Goal: Task Accomplishment & Management: Manage account settings

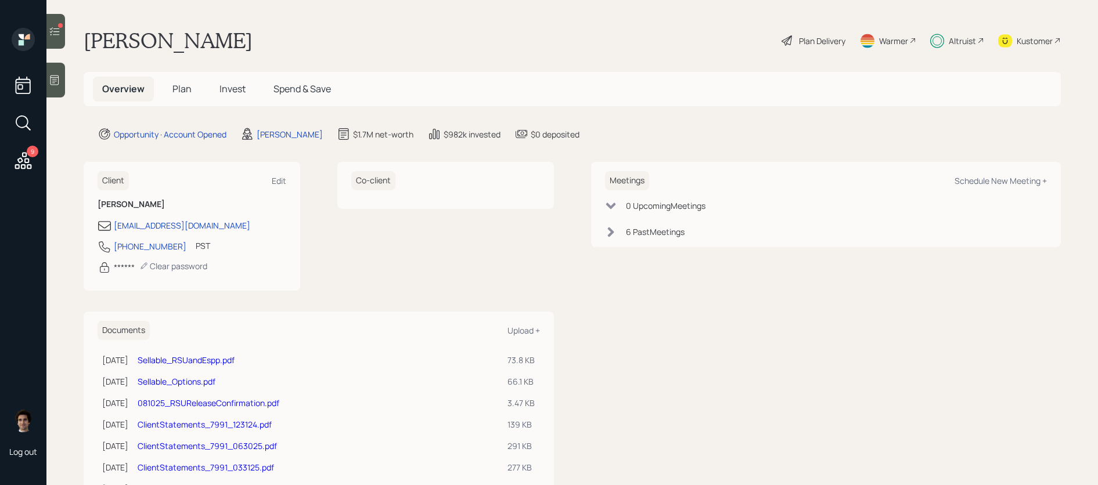
click at [15, 164] on icon at bounding box center [23, 160] width 21 height 21
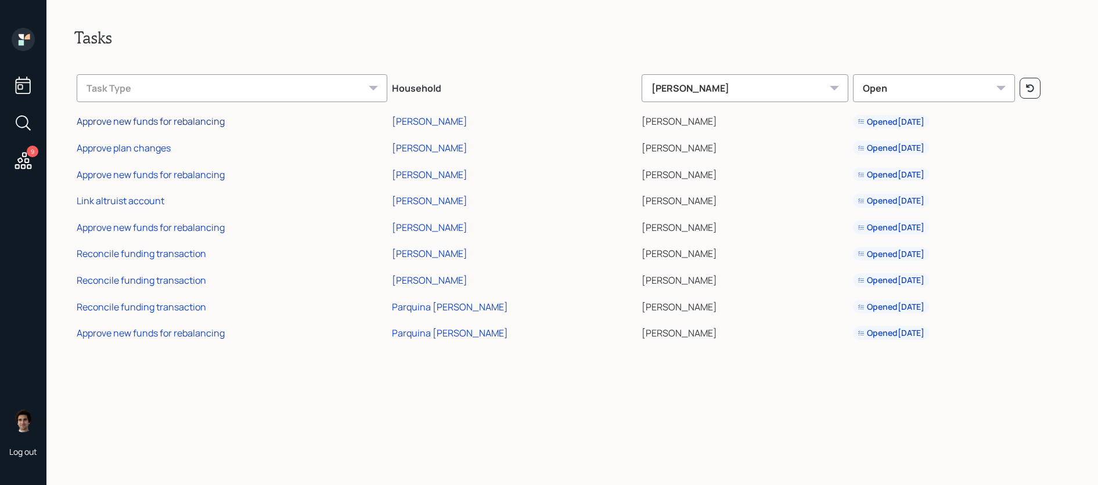
click at [156, 122] on div "Approve new funds for rebalancing" at bounding box center [151, 121] width 148 height 13
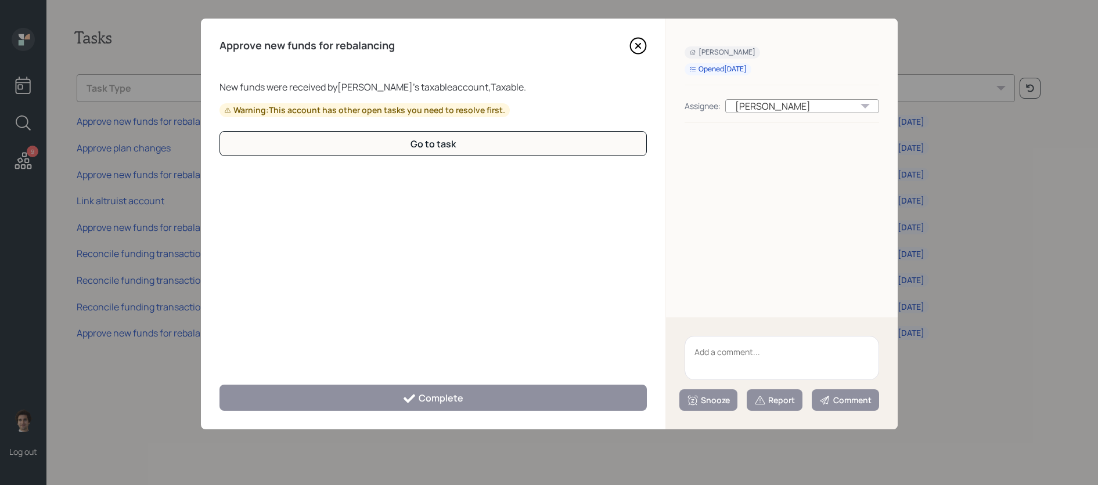
click at [638, 42] on icon at bounding box center [637, 45] width 17 height 17
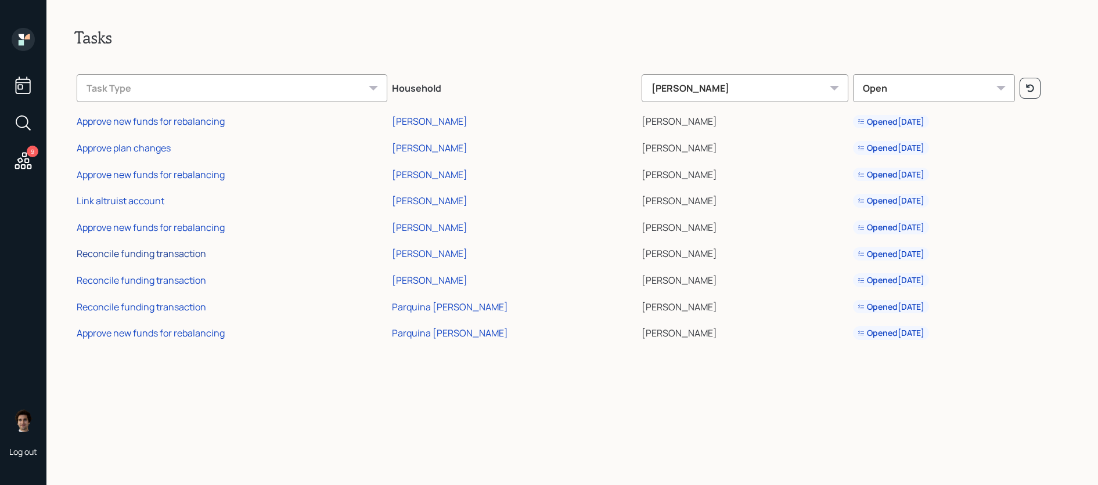
click at [156, 252] on div "Reconcile funding transaction" at bounding box center [141, 253] width 129 height 13
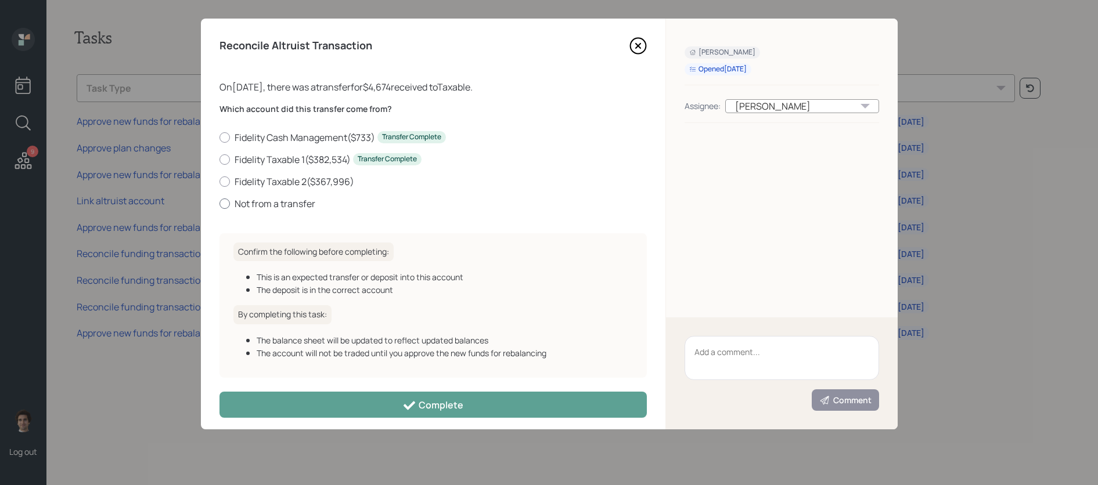
click at [280, 208] on label "Not from a transfer" at bounding box center [432, 203] width 427 height 13
click at [219, 204] on input "Not from a transfer" at bounding box center [219, 203] width 1 height 1
radio input "true"
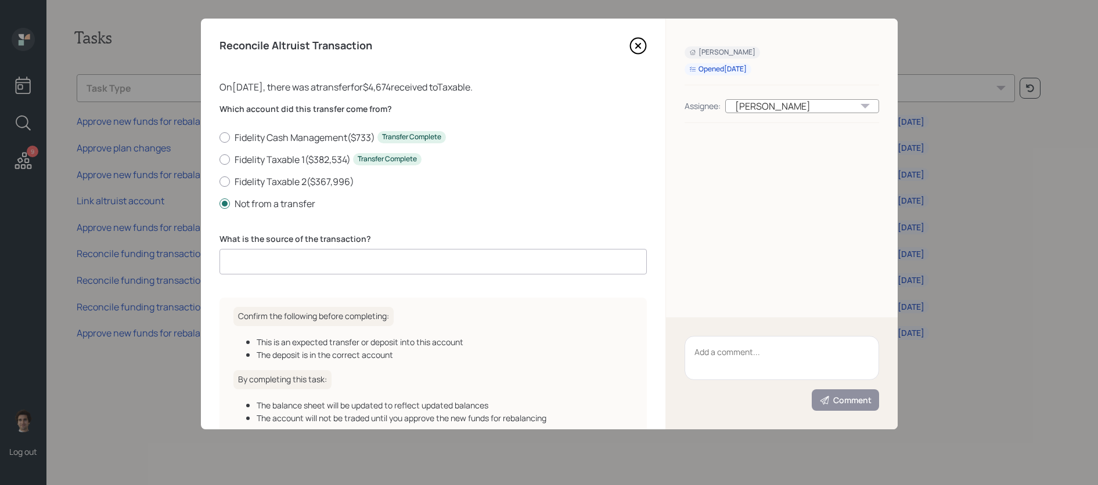
click at [345, 279] on div "Which account did this transfer come from? Fidelity Cash Management ( $733 ) Tr…" at bounding box center [432, 195] width 427 height 185
click at [345, 261] on input at bounding box center [432, 262] width 427 height 26
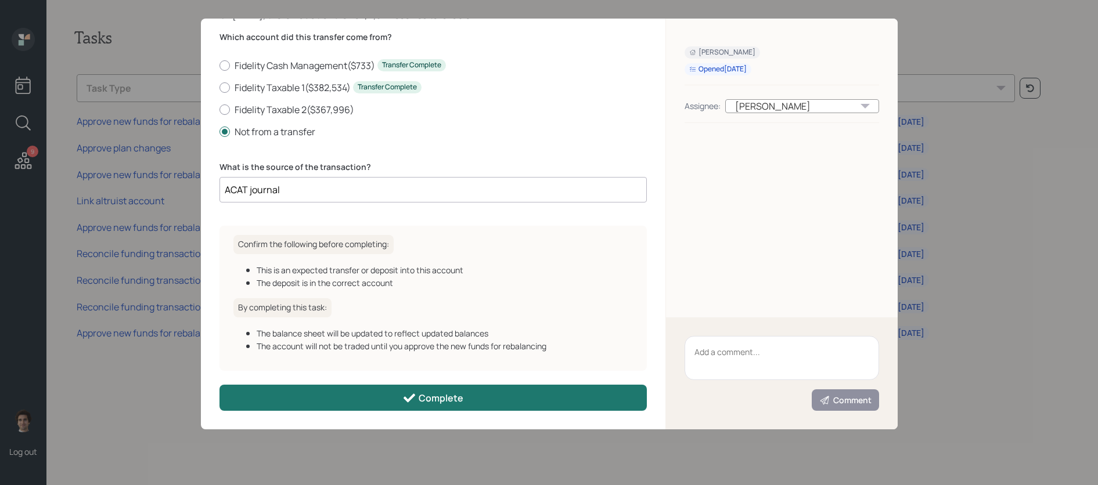
type input "ACAT journal"
click at [376, 400] on button "Complete" at bounding box center [432, 398] width 427 height 26
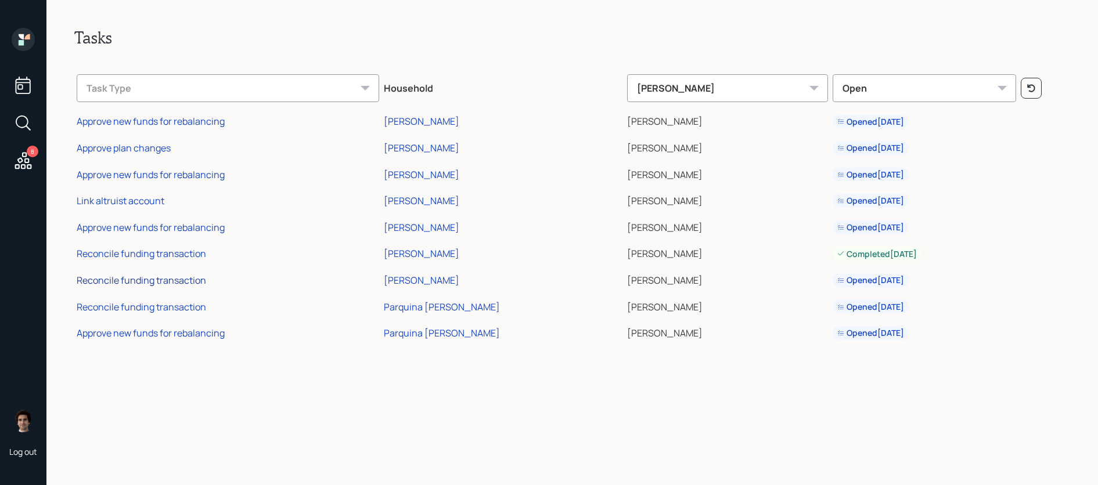
click at [179, 286] on div "Reconcile funding transaction" at bounding box center [141, 280] width 129 height 13
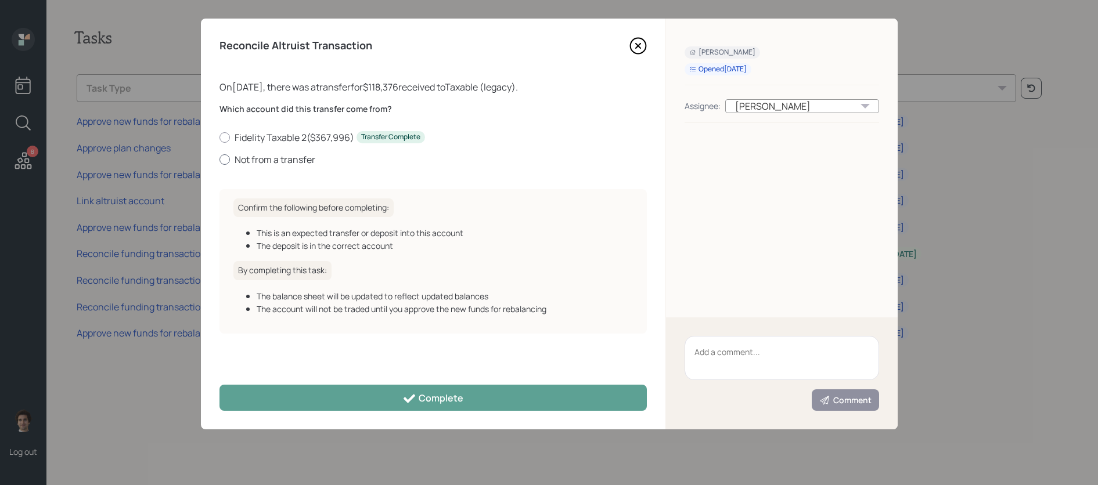
click at [291, 163] on label "Not from a transfer" at bounding box center [432, 159] width 427 height 13
click at [219, 160] on input "Not from a transfer" at bounding box center [219, 159] width 1 height 1
radio input "true"
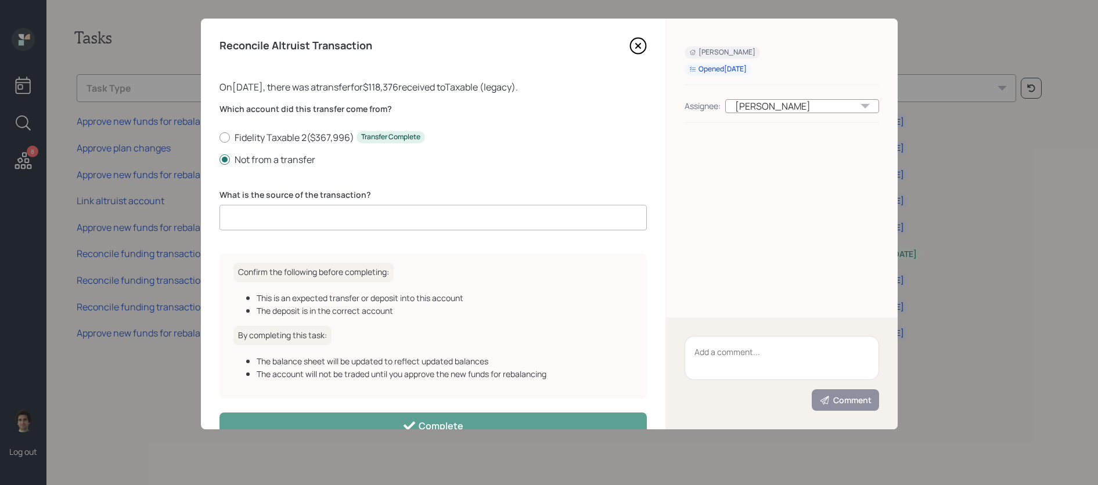
click at [352, 212] on input at bounding box center [432, 218] width 427 height 26
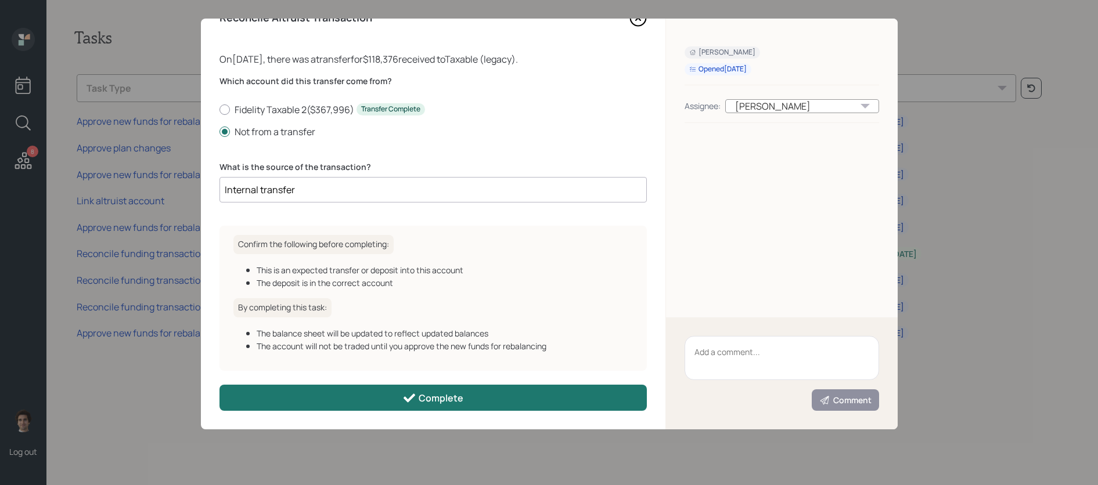
type input "Internal transfer"
click at [392, 396] on button "Complete" at bounding box center [432, 398] width 427 height 26
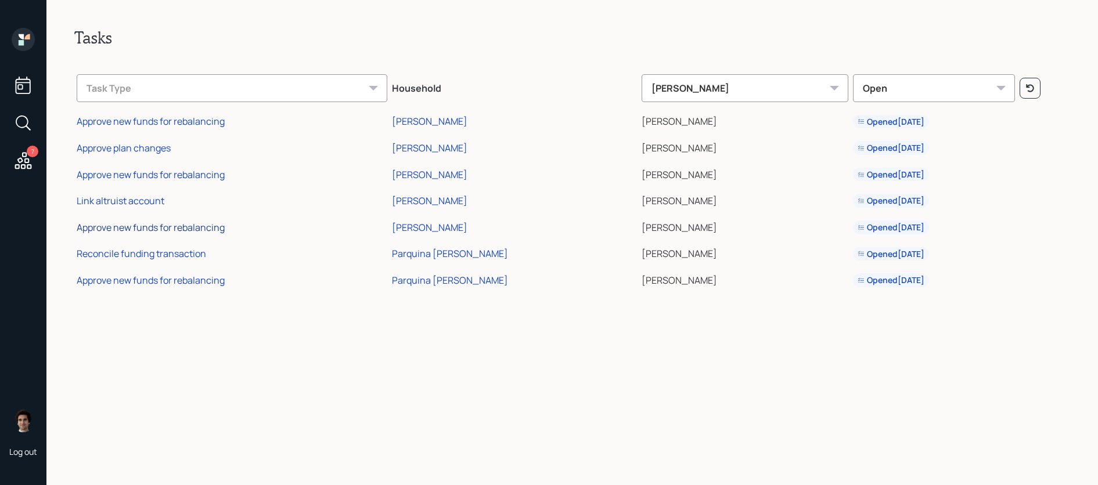
click at [138, 225] on div "Approve new funds for rebalancing" at bounding box center [151, 227] width 148 height 13
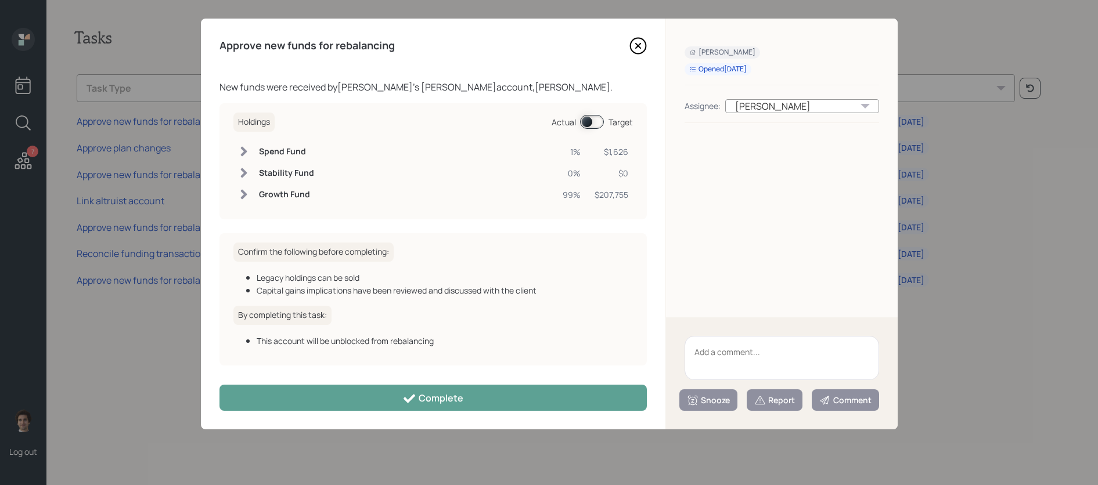
click at [604, 120] on div "Actual Target" at bounding box center [591, 122] width 81 height 14
click at [598, 124] on span at bounding box center [592, 122] width 24 height 14
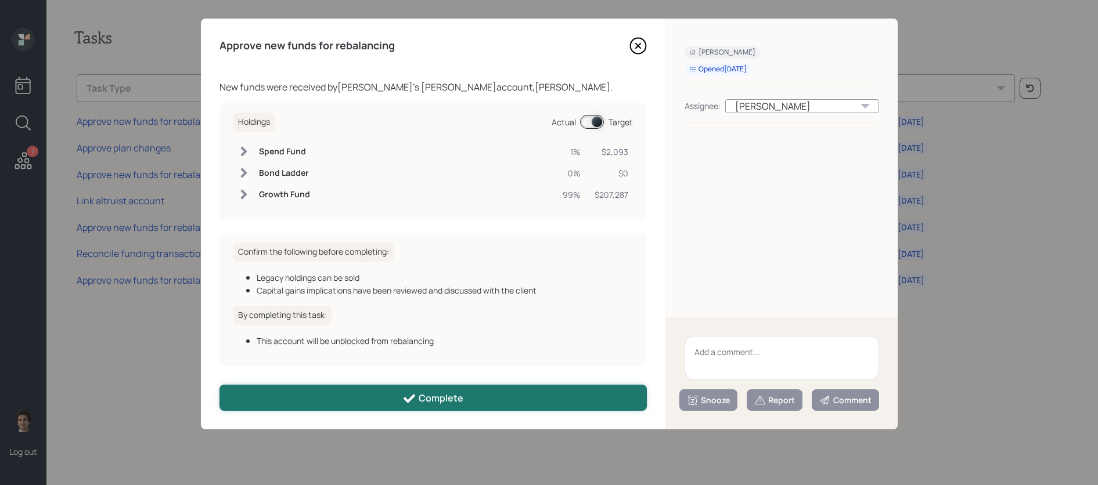
click at [501, 395] on button "Complete" at bounding box center [432, 398] width 427 height 26
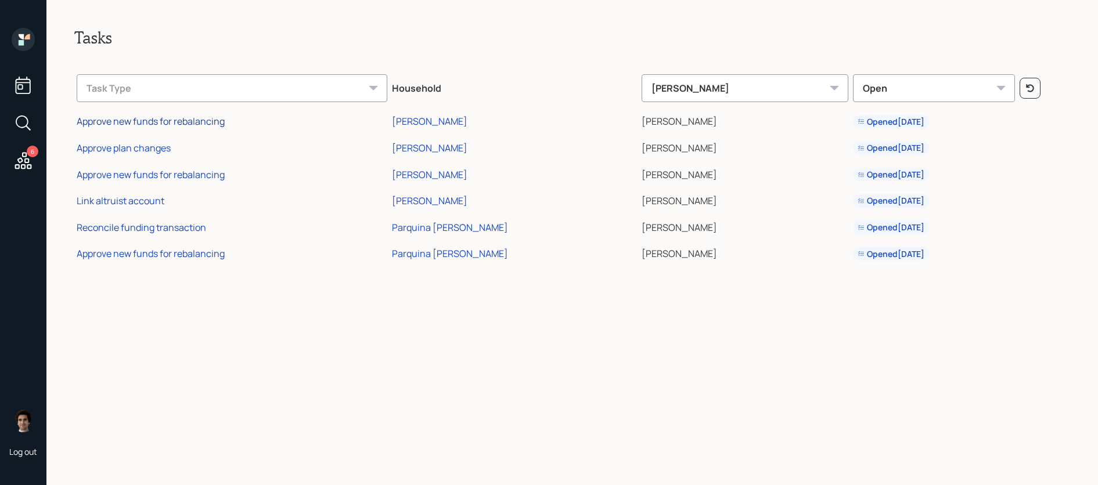
click at [141, 122] on div "Approve new funds for rebalancing" at bounding box center [151, 121] width 148 height 13
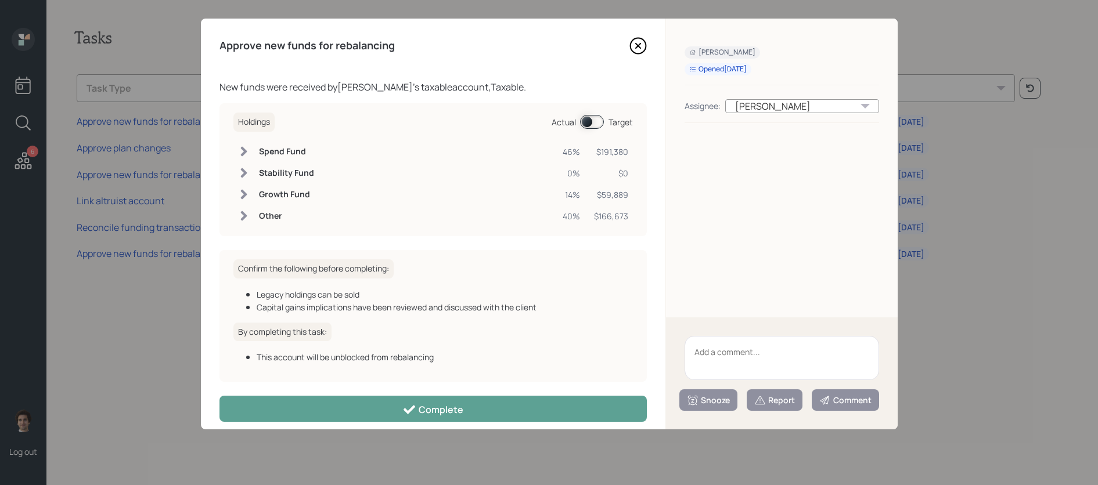
click at [595, 121] on span at bounding box center [592, 122] width 24 height 14
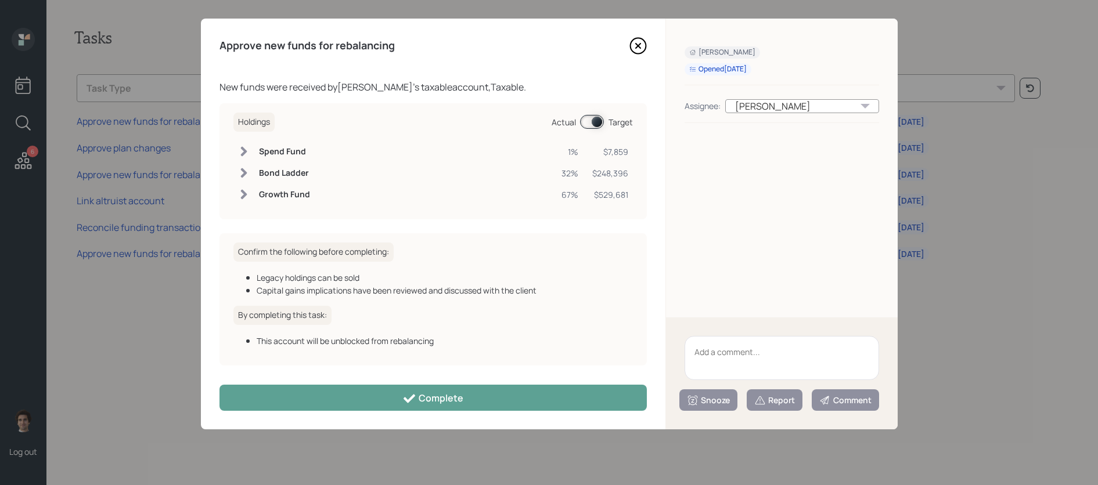
click at [595, 120] on span at bounding box center [592, 122] width 24 height 14
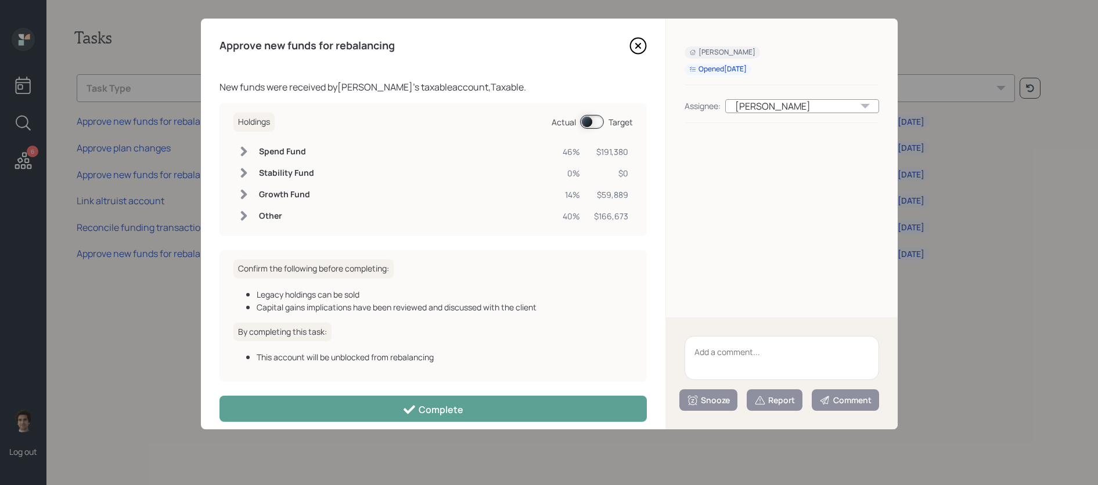
click at [251, 217] on td at bounding box center [243, 215] width 21 height 21
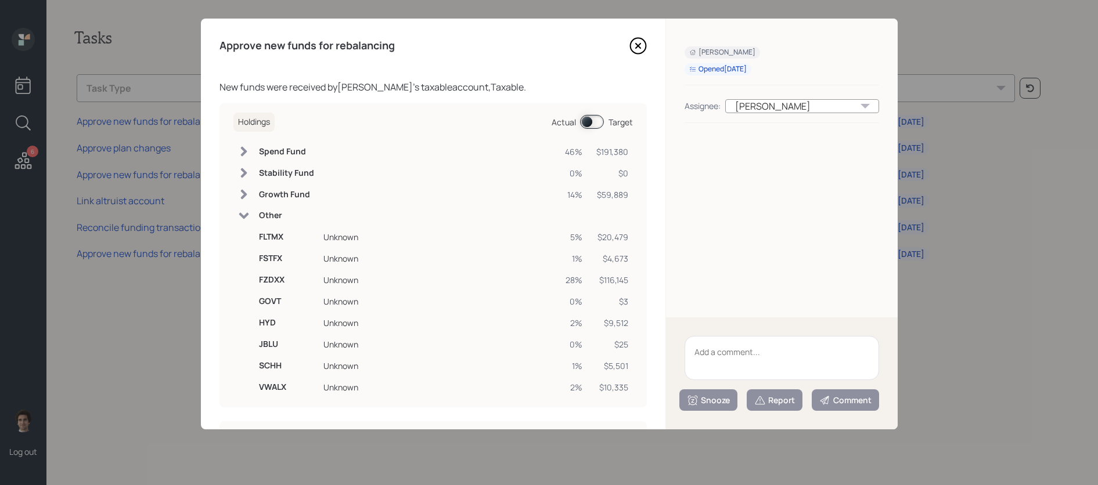
click at [276, 154] on h6 "Spend Fund" at bounding box center [286, 152] width 55 height 10
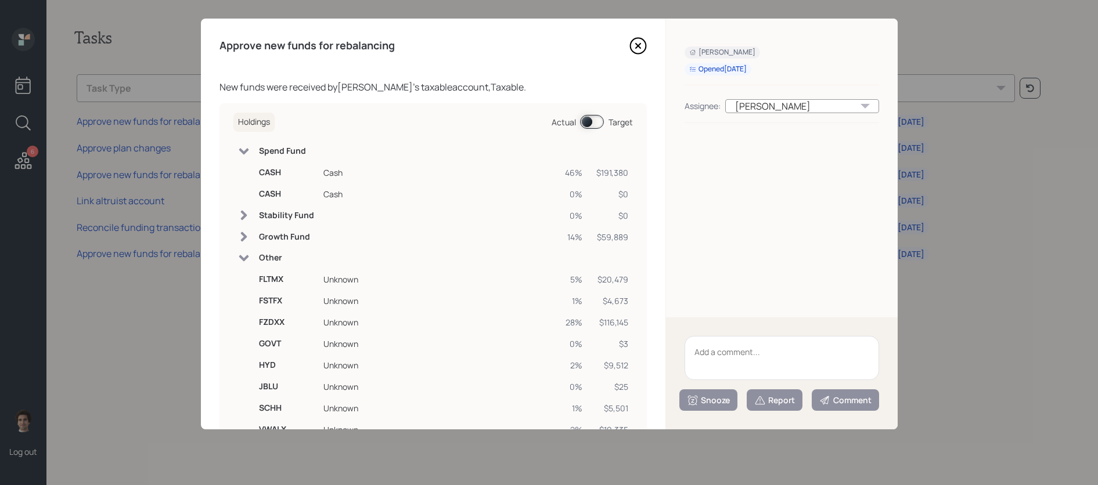
click at [265, 141] on td "Spend Fund" at bounding box center [286, 151] width 64 height 21
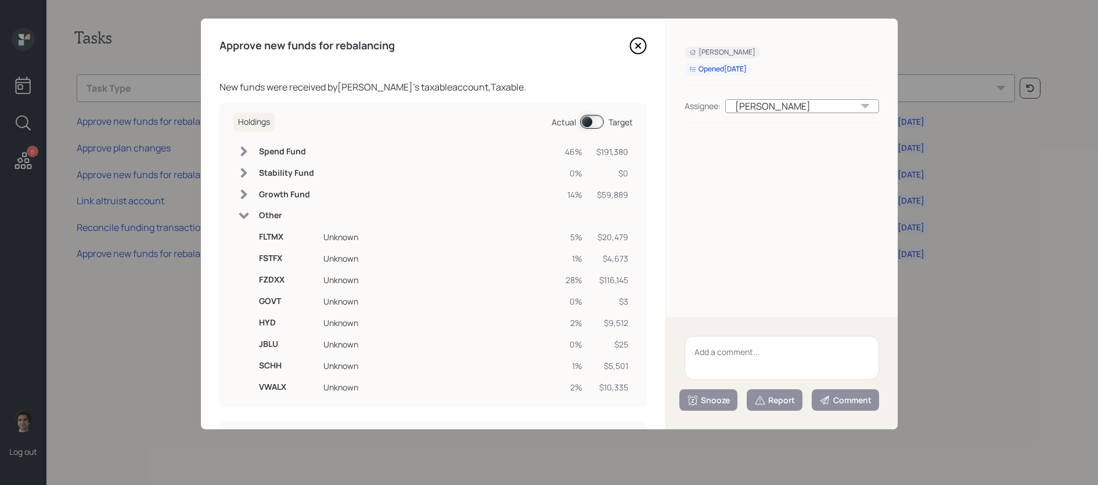
click at [279, 187] on td "Growth Fund" at bounding box center [286, 194] width 64 height 21
click at [279, 189] on h6 "Growth Fund" at bounding box center [286, 194] width 55 height 10
click at [279, 212] on h6 "Other" at bounding box center [286, 216] width 55 height 10
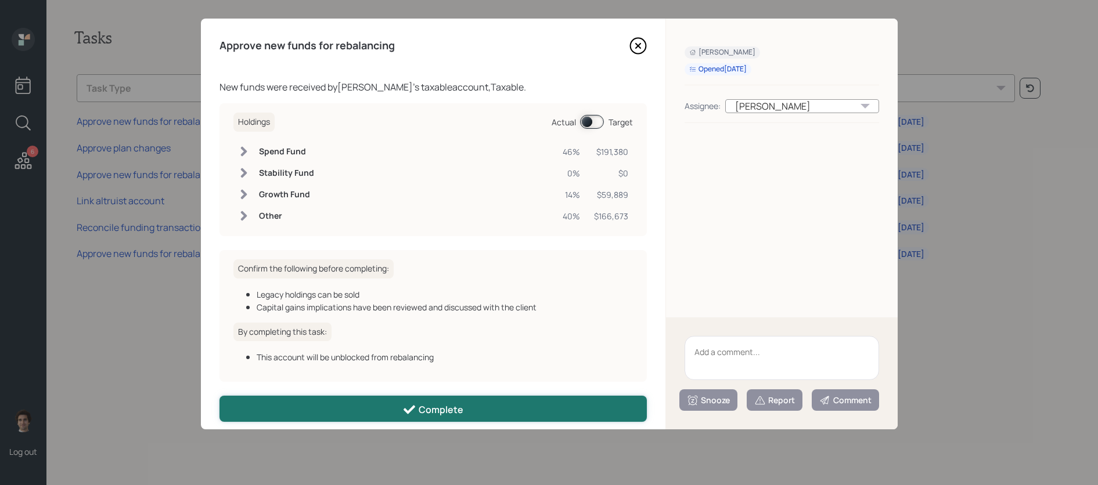
click at [387, 414] on button "Complete" at bounding box center [432, 409] width 427 height 26
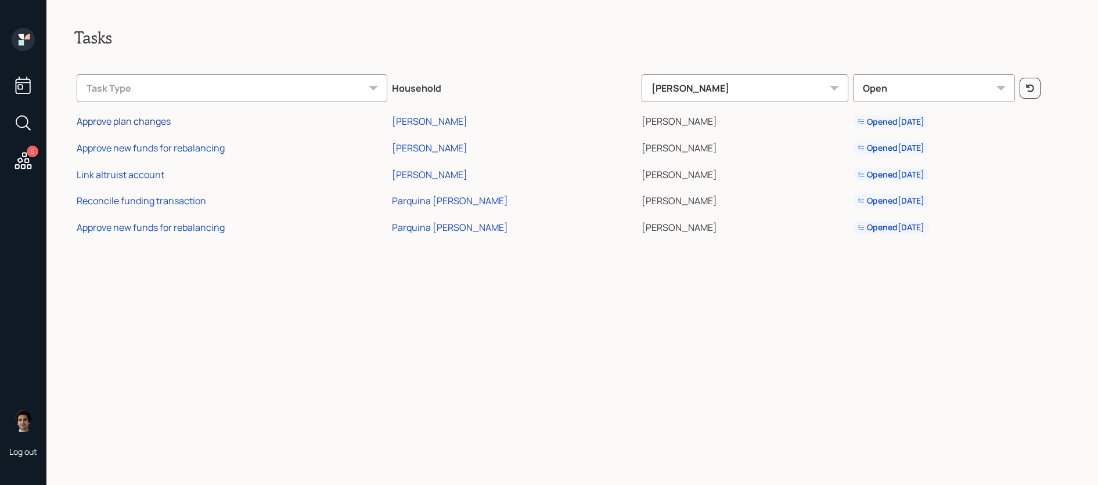
click at [121, 120] on div "Approve plan changes" at bounding box center [124, 121] width 94 height 13
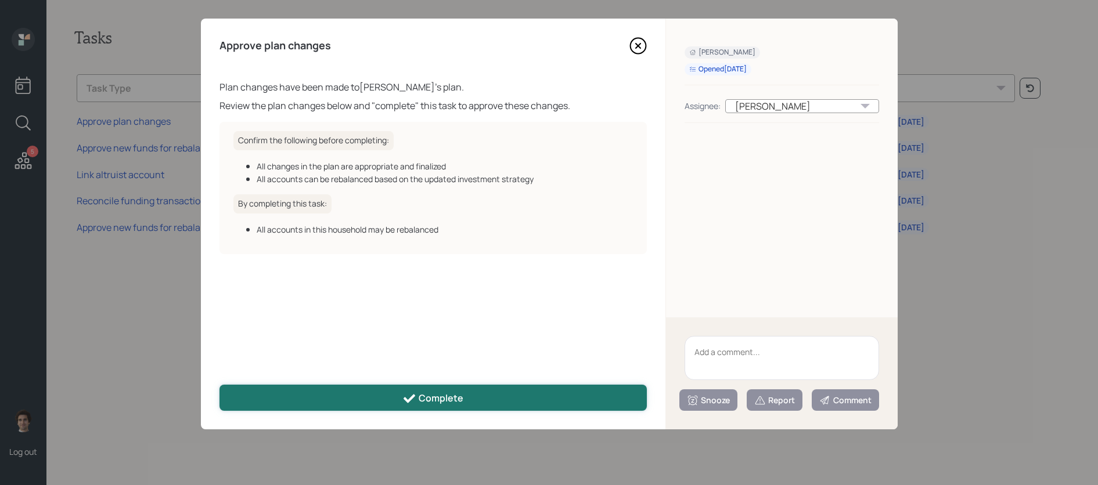
click at [363, 395] on button "Complete" at bounding box center [432, 398] width 427 height 26
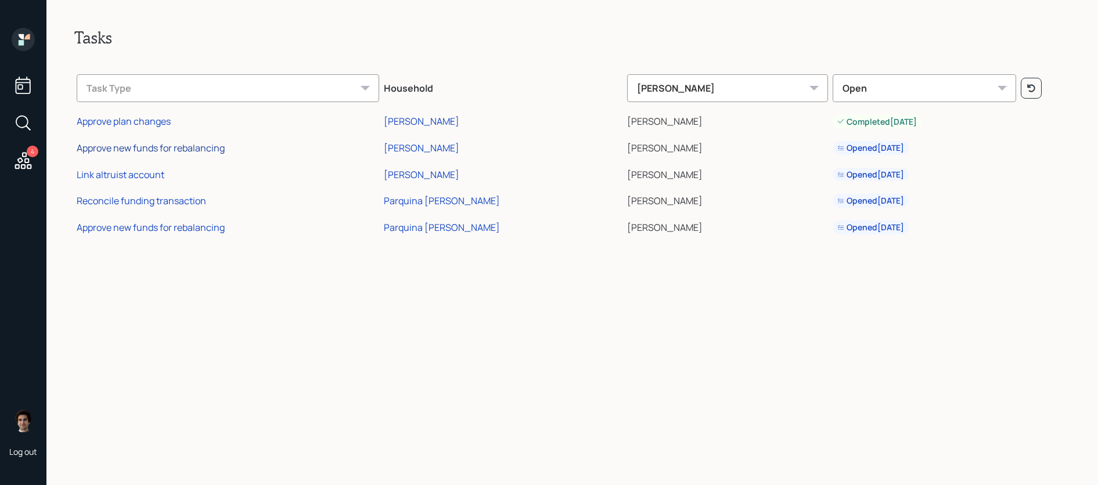
click at [139, 147] on div "Approve new funds for rebalancing" at bounding box center [151, 148] width 148 height 13
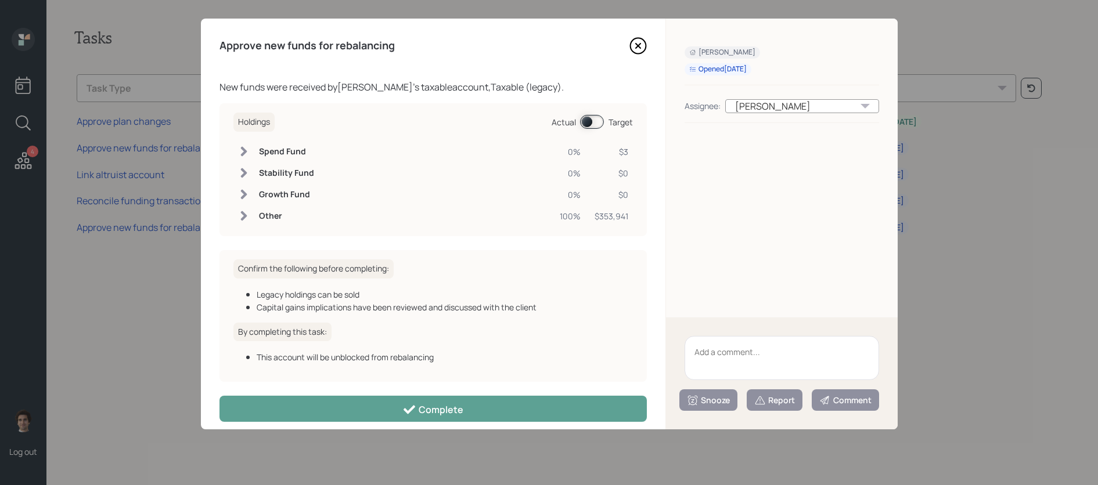
click at [587, 119] on span at bounding box center [592, 122] width 24 height 14
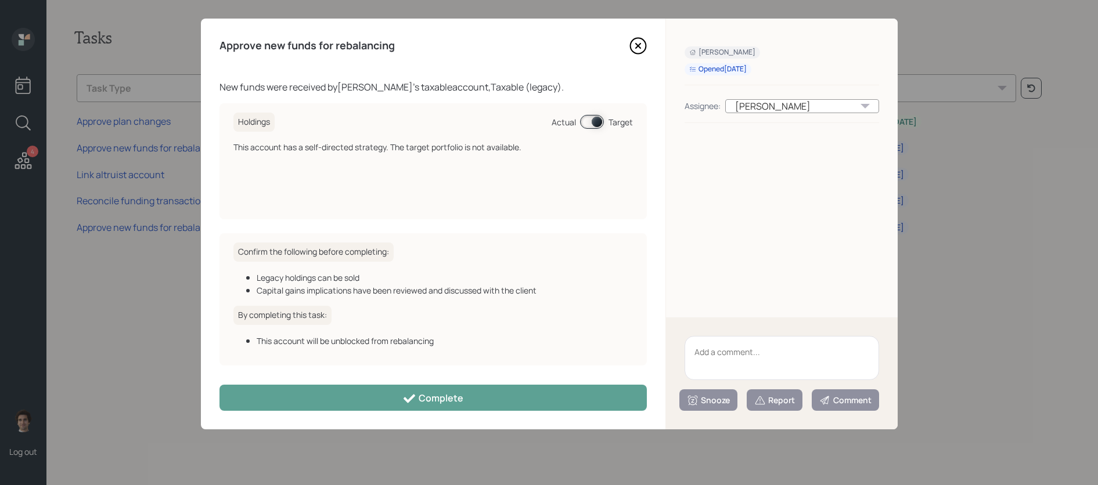
click at [587, 119] on span at bounding box center [592, 122] width 24 height 14
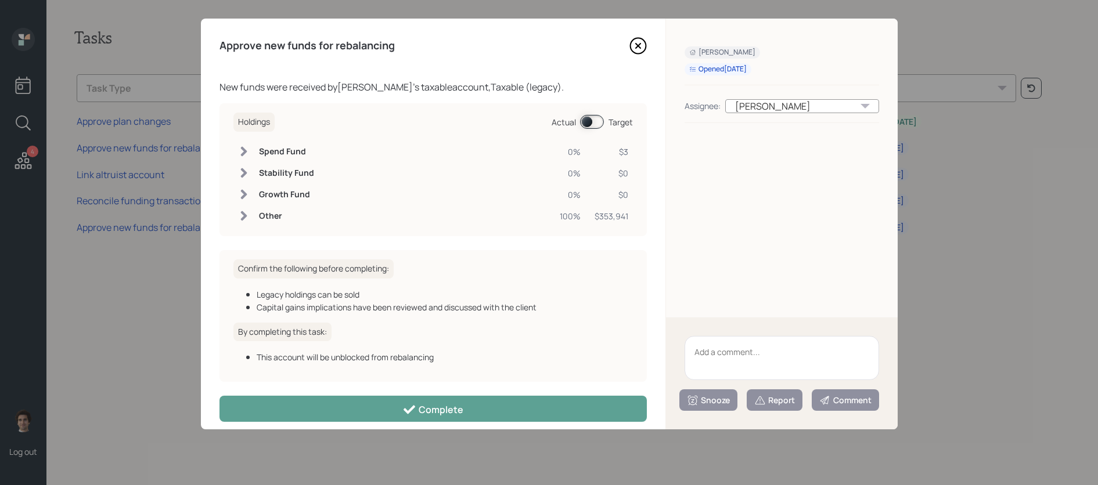
click at [804, 368] on textarea at bounding box center [781, 358] width 194 height 44
type textarea "not trading legacy account"
drag, startPoint x: 788, startPoint y: 406, endPoint x: 847, endPoint y: 409, distance: 59.3
click at [848, 409] on div "Snooze Report Comment" at bounding box center [781, 399] width 194 height 21
click at [847, 409] on button "Comment" at bounding box center [844, 399] width 67 height 21
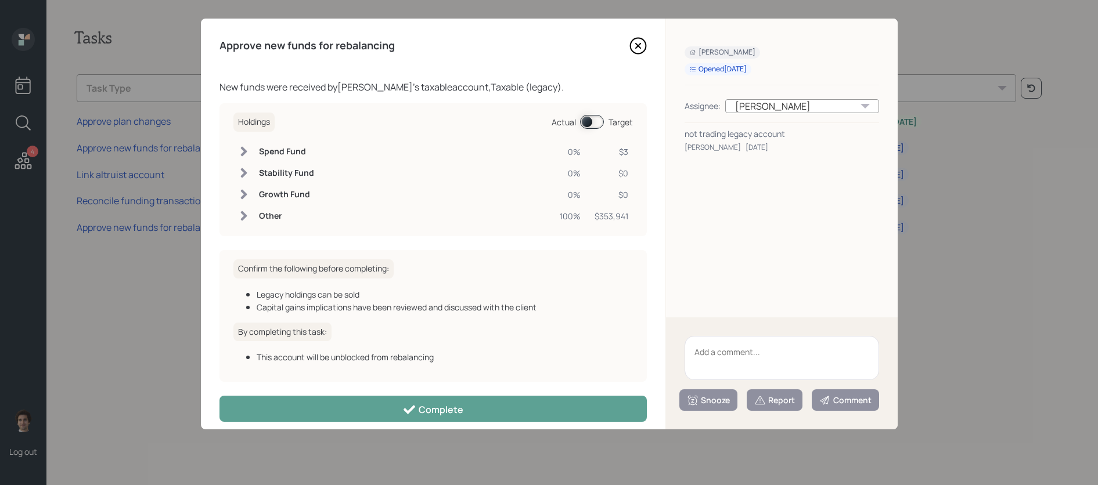
click at [748, 348] on textarea at bounding box center [781, 358] width 194 height 44
type textarea "not trading legacy"
click at [783, 402] on div "Report" at bounding box center [774, 401] width 41 height 12
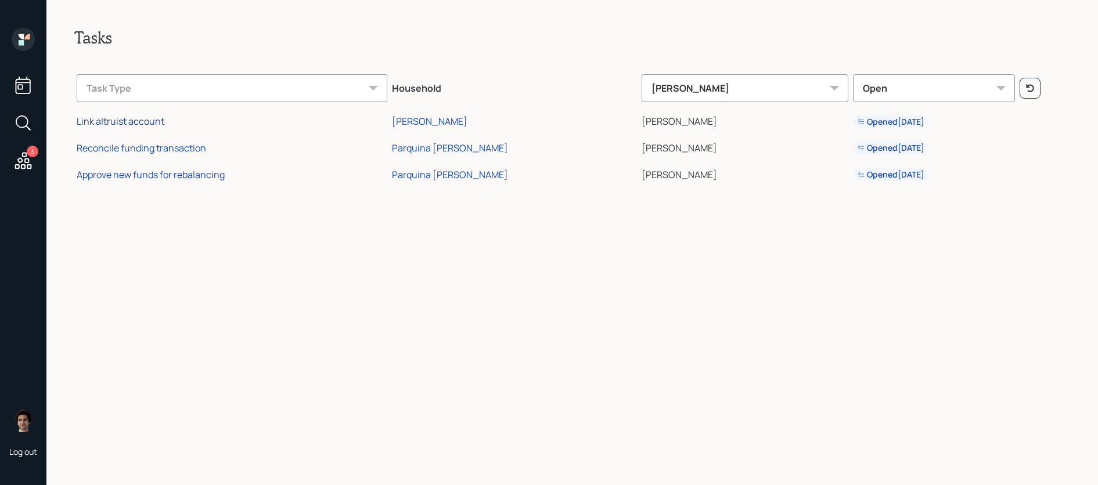
click at [125, 122] on div "Link altruist account" at bounding box center [121, 121] width 88 height 13
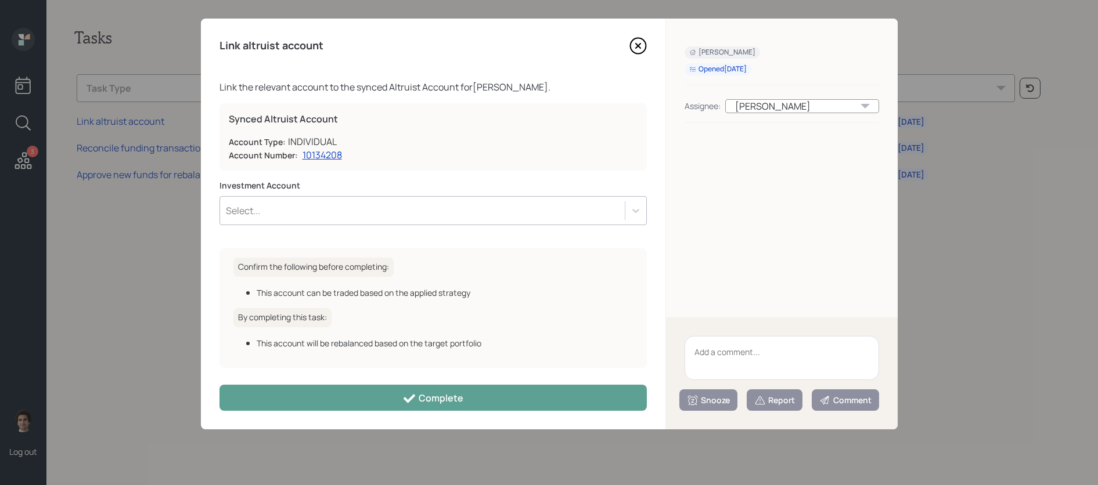
click at [356, 196] on div "Investment Account Select..." at bounding box center [432, 202] width 427 height 45
click at [356, 211] on div "Select..." at bounding box center [422, 211] width 405 height 20
click at [356, 208] on div "Select..." at bounding box center [422, 211] width 405 height 20
click at [638, 27] on div "Link altruist account Link the relevant account to the synced Altruist Account …" at bounding box center [433, 224] width 464 height 411
click at [638, 41] on icon at bounding box center [637, 45] width 17 height 17
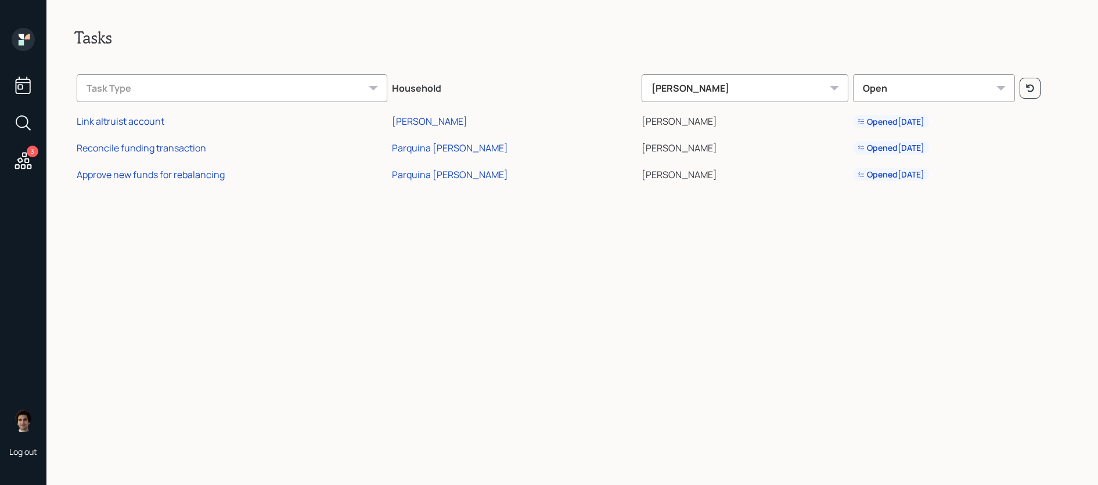
click at [21, 89] on icon at bounding box center [23, 85] width 15 height 17
click at [455, 117] on div "[PERSON_NAME]" at bounding box center [429, 121] width 75 height 13
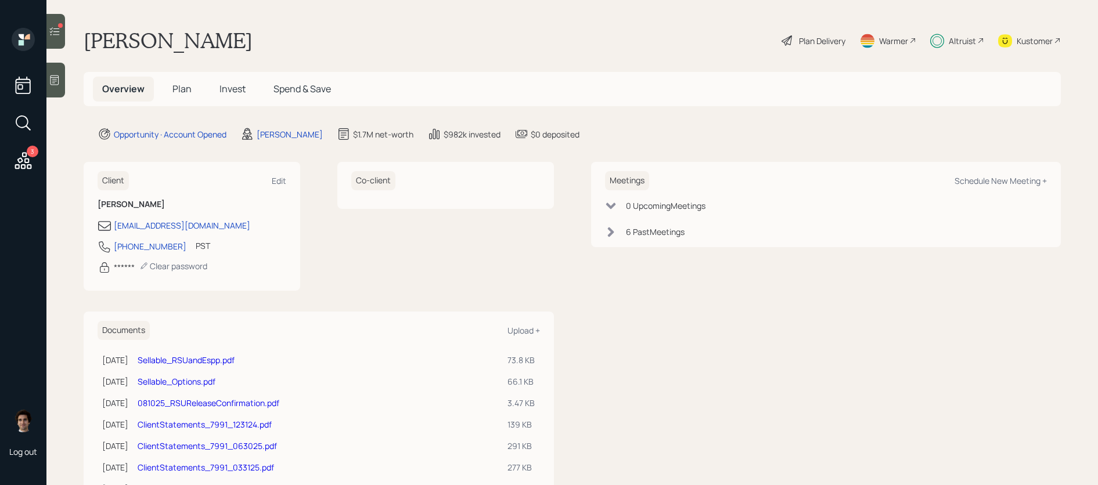
click at [211, 85] on h5 "Invest" at bounding box center [232, 89] width 45 height 25
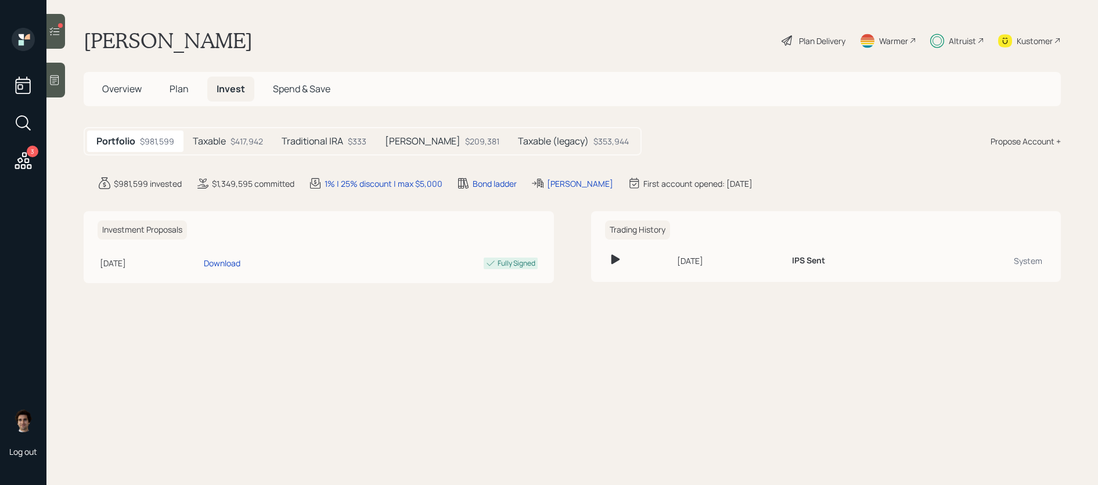
click at [226, 92] on span "Invest" at bounding box center [230, 88] width 28 height 13
click at [1006, 141] on div "Propose Account +" at bounding box center [1025, 141] width 70 height 12
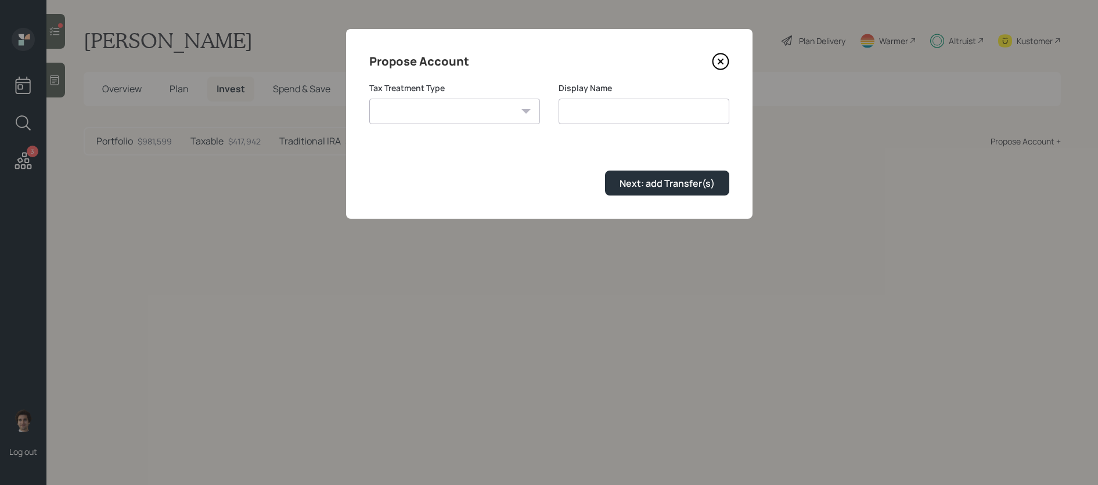
click at [719, 57] on icon at bounding box center [720, 61] width 17 height 17
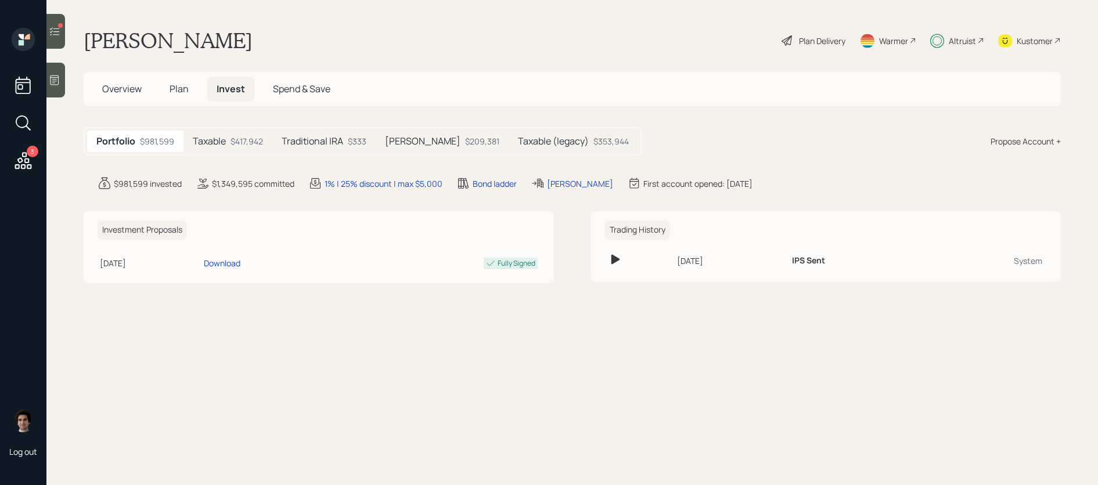
click at [46, 27] on div "3 Log out" at bounding box center [23, 242] width 46 height 485
click at [53, 30] on icon at bounding box center [55, 32] width 12 height 12
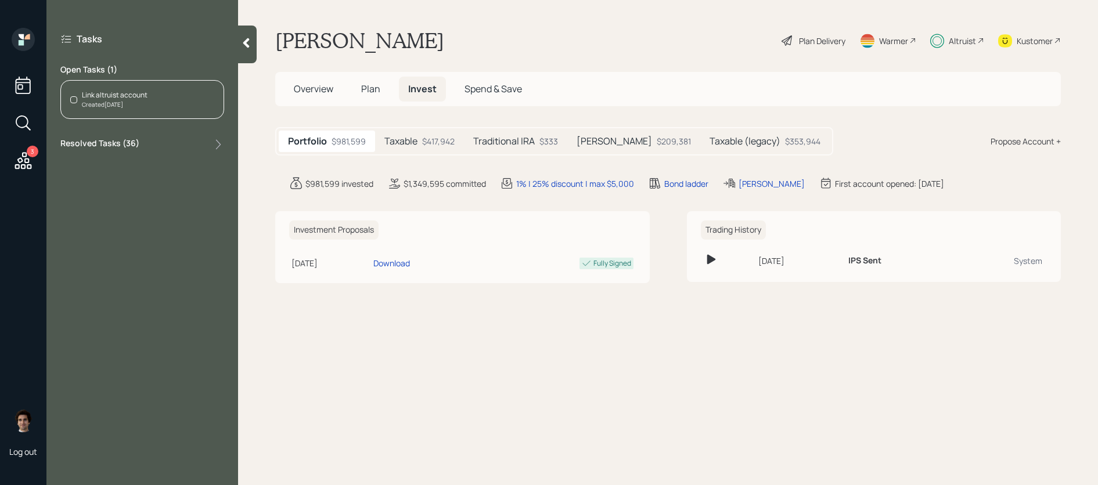
click at [182, 101] on div "Link altruist account Created Aug 26, 2025" at bounding box center [142, 99] width 164 height 39
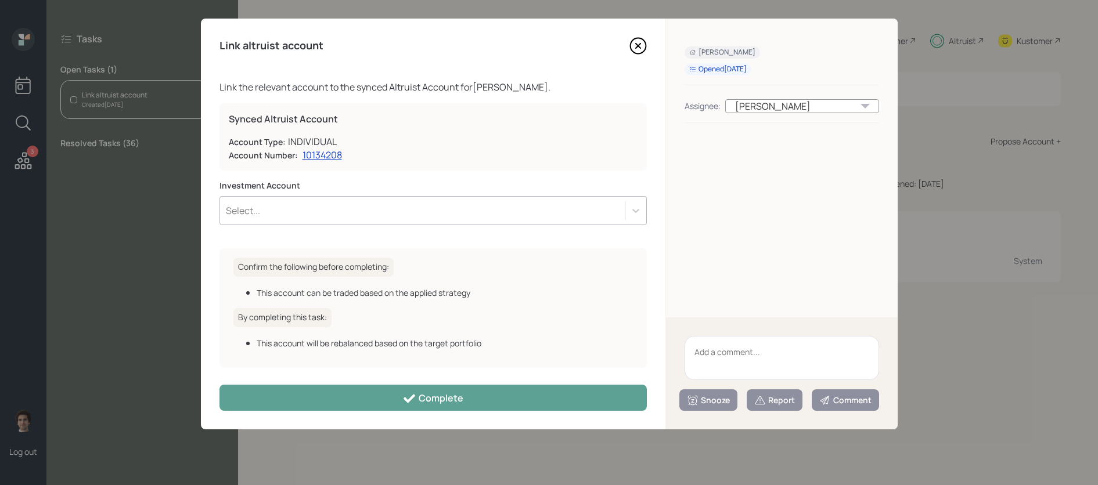
click at [742, 324] on div "Snooze Report Comment" at bounding box center [782, 373] width 232 height 112
click at [742, 342] on textarea at bounding box center [781, 358] width 194 height 44
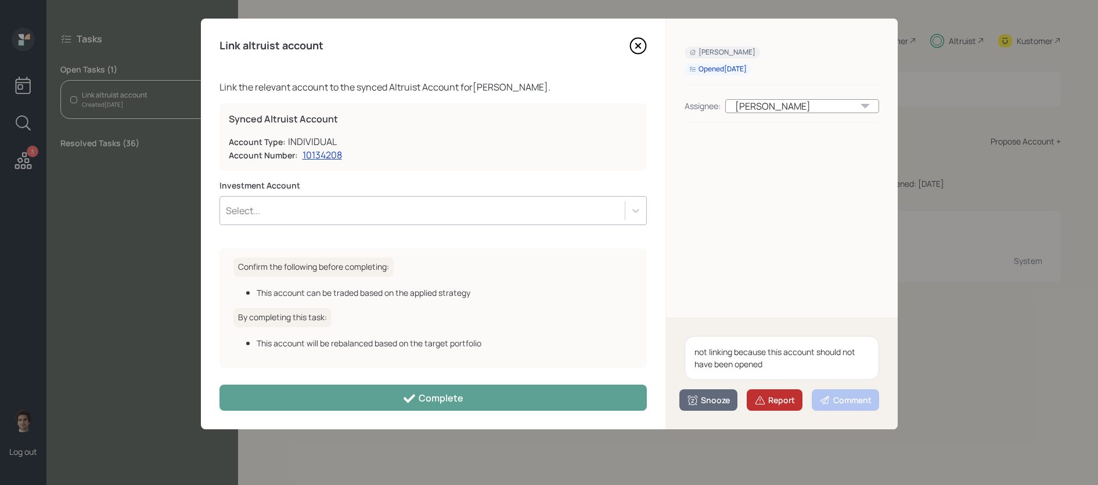
type textarea "not linking because this account should not have been opened"
click at [774, 398] on div "Report" at bounding box center [774, 401] width 41 height 12
